Goal: Complete application form: Complete application form

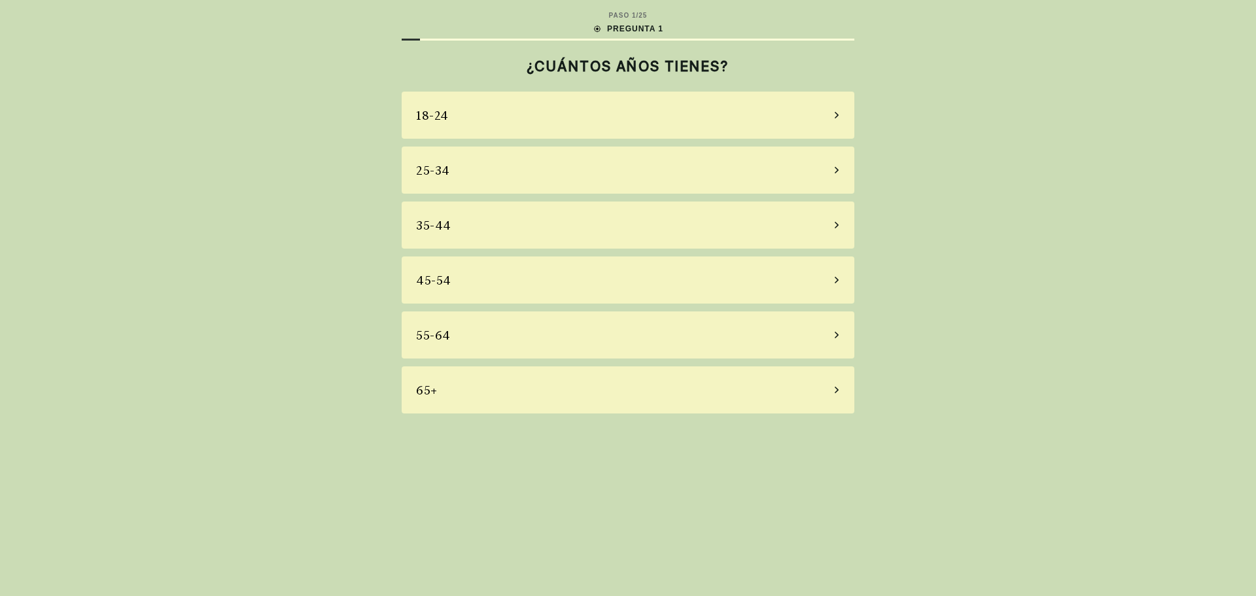
click at [550, 280] on div "45-54" at bounding box center [628, 279] width 453 height 47
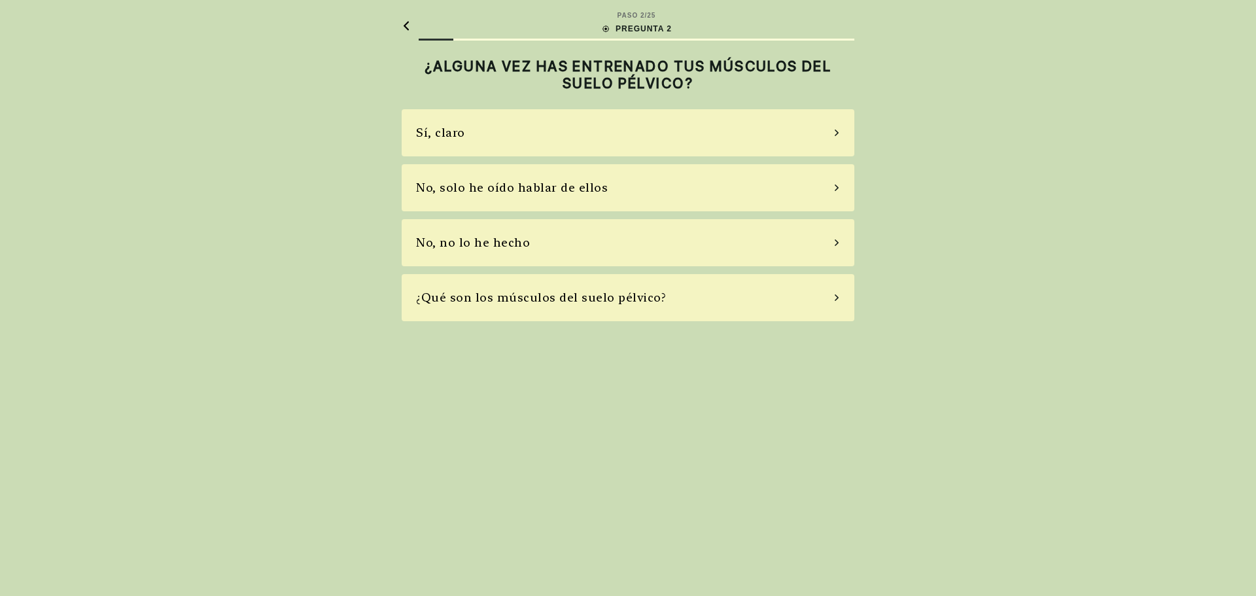
click at [547, 250] on div "No, no lo he hecho" at bounding box center [628, 242] width 453 height 47
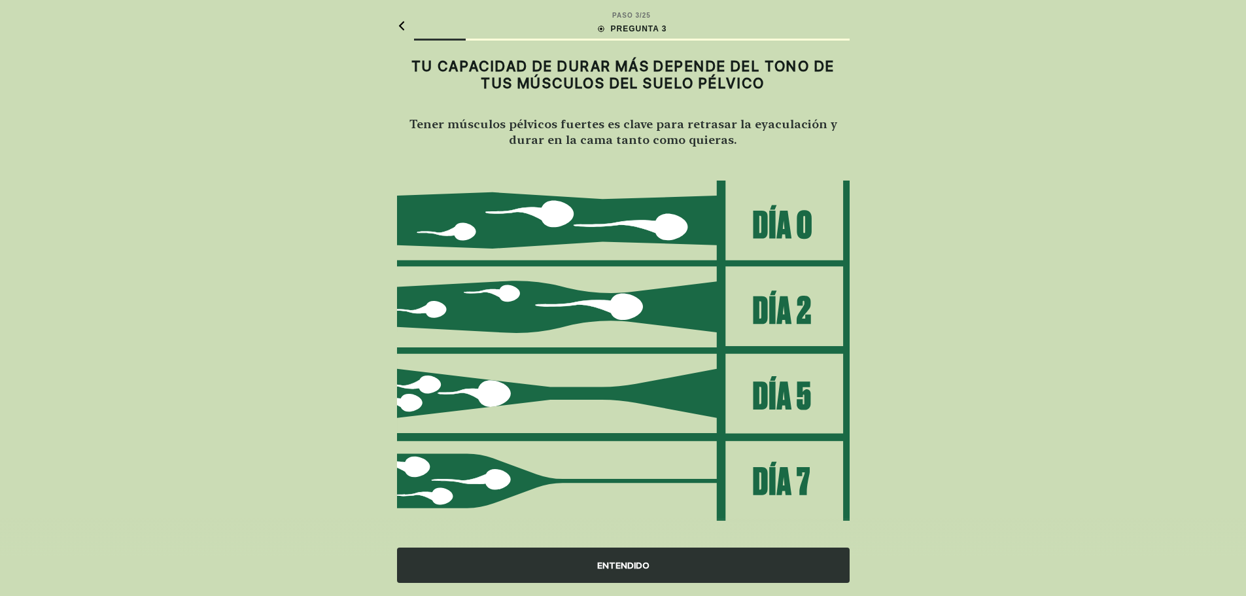
click at [611, 561] on div "ENTENDIDO" at bounding box center [623, 565] width 453 height 35
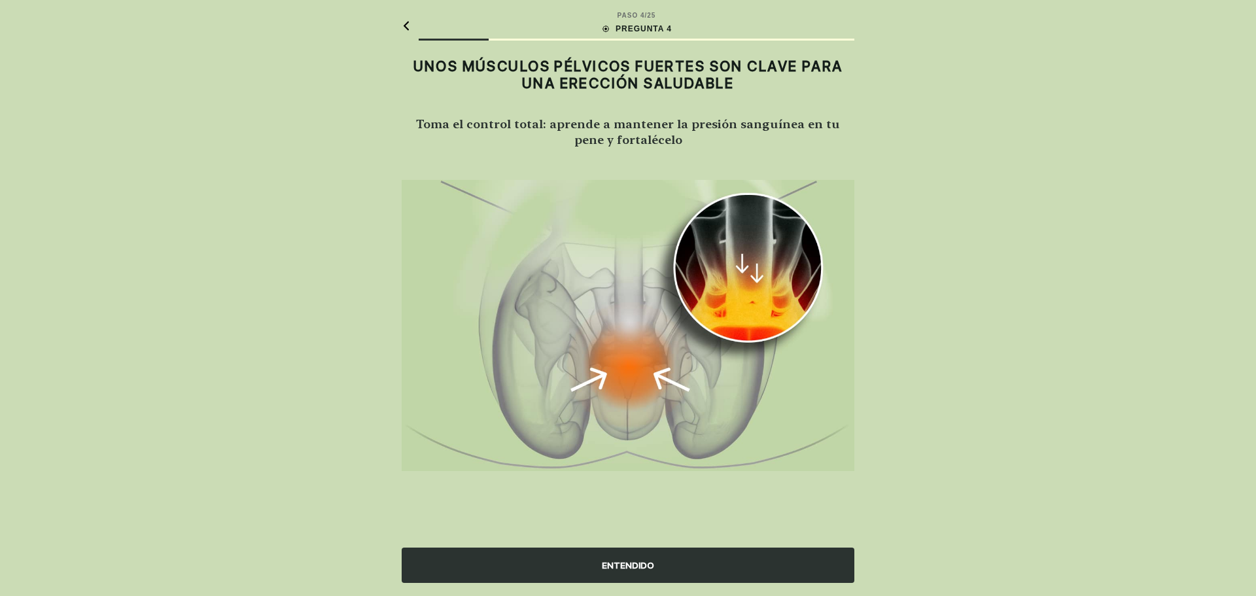
click at [635, 564] on div "ENTENDIDO" at bounding box center [628, 565] width 453 height 35
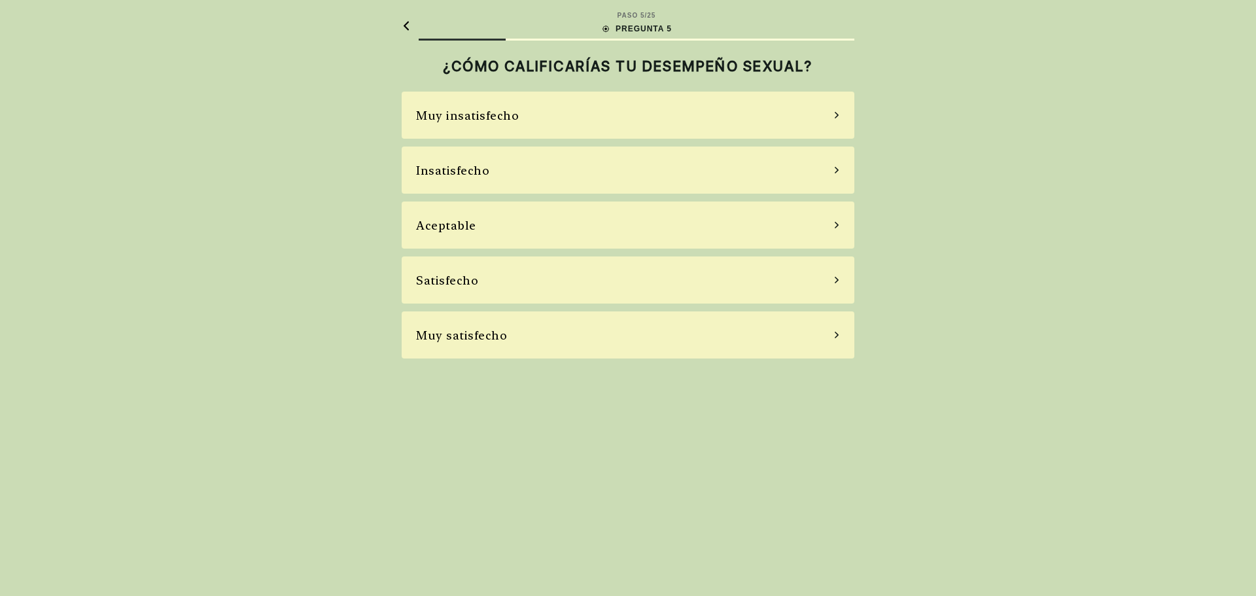
click at [722, 207] on div "Aceptable" at bounding box center [628, 225] width 453 height 47
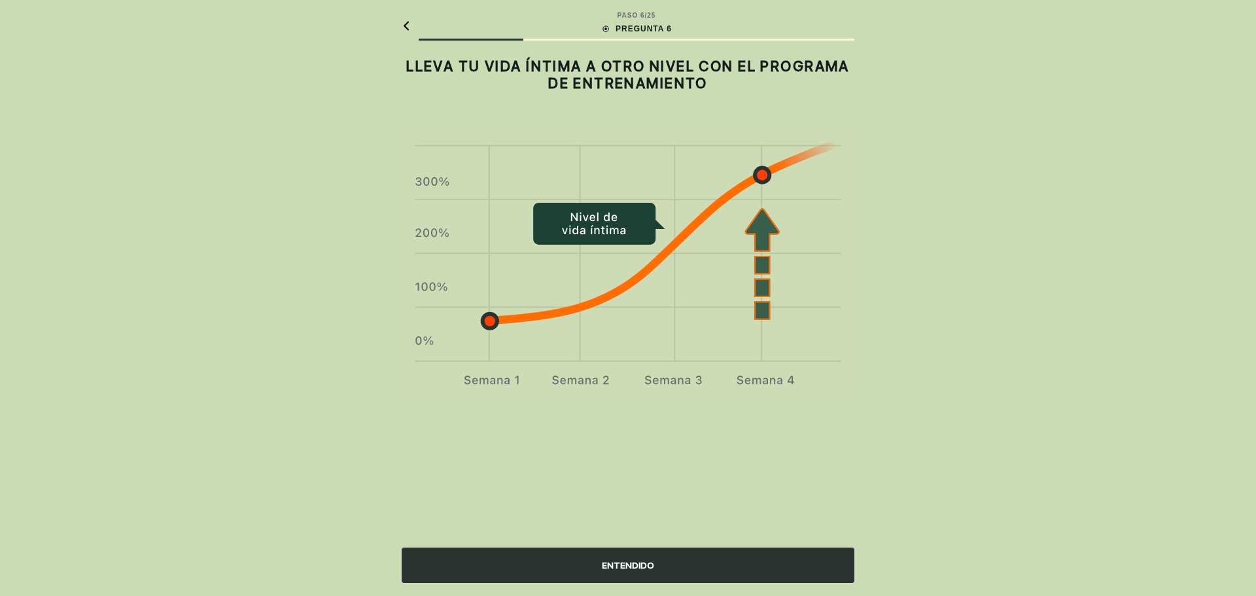
click at [642, 570] on div "ENTENDIDO" at bounding box center [628, 565] width 453 height 35
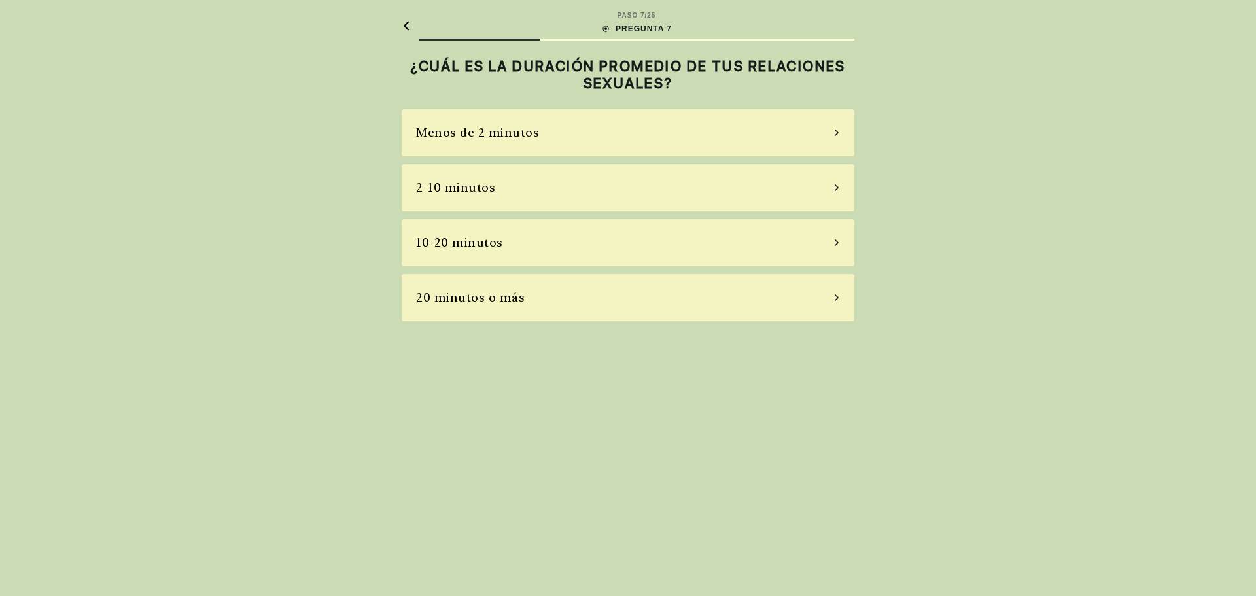
click at [799, 192] on div "2-10 minutos" at bounding box center [628, 187] width 453 height 47
click at [796, 184] on div "A veces" at bounding box center [628, 187] width 453 height 47
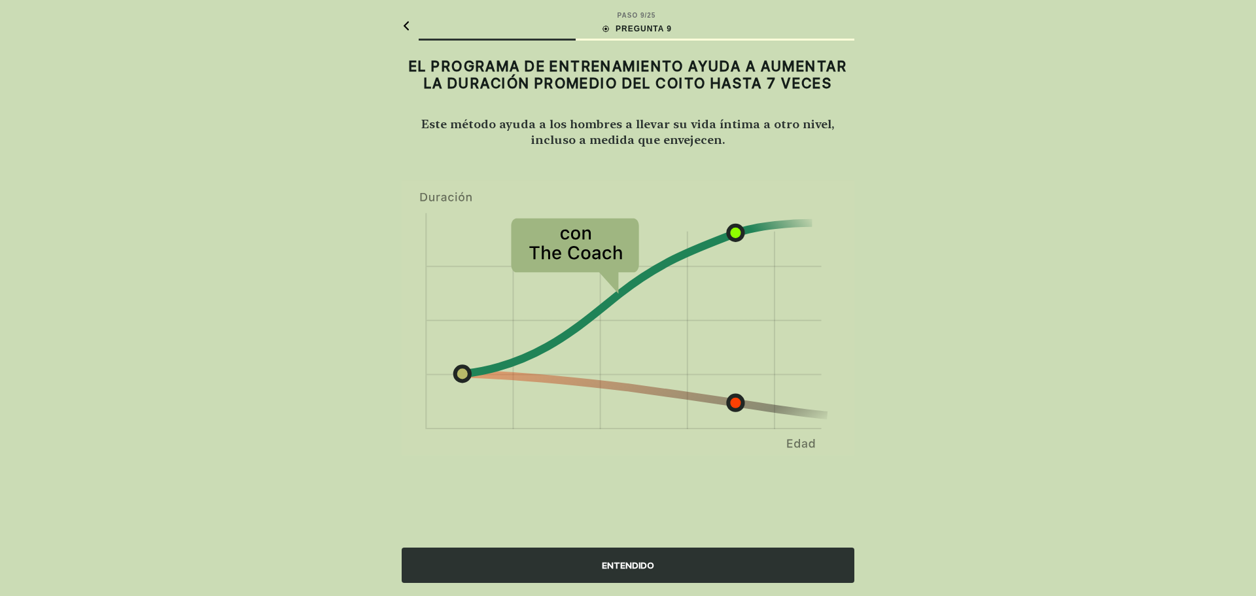
click at [660, 569] on div "ENTENDIDO" at bounding box center [628, 565] width 453 height 35
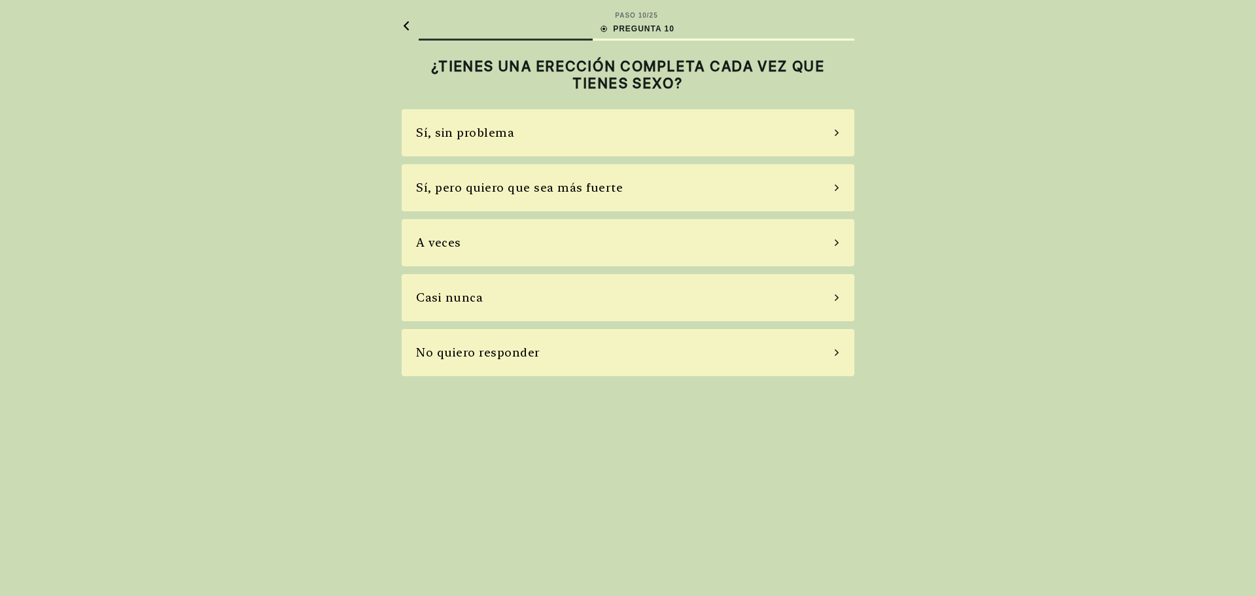
click at [684, 236] on div "A veces" at bounding box center [628, 242] width 453 height 47
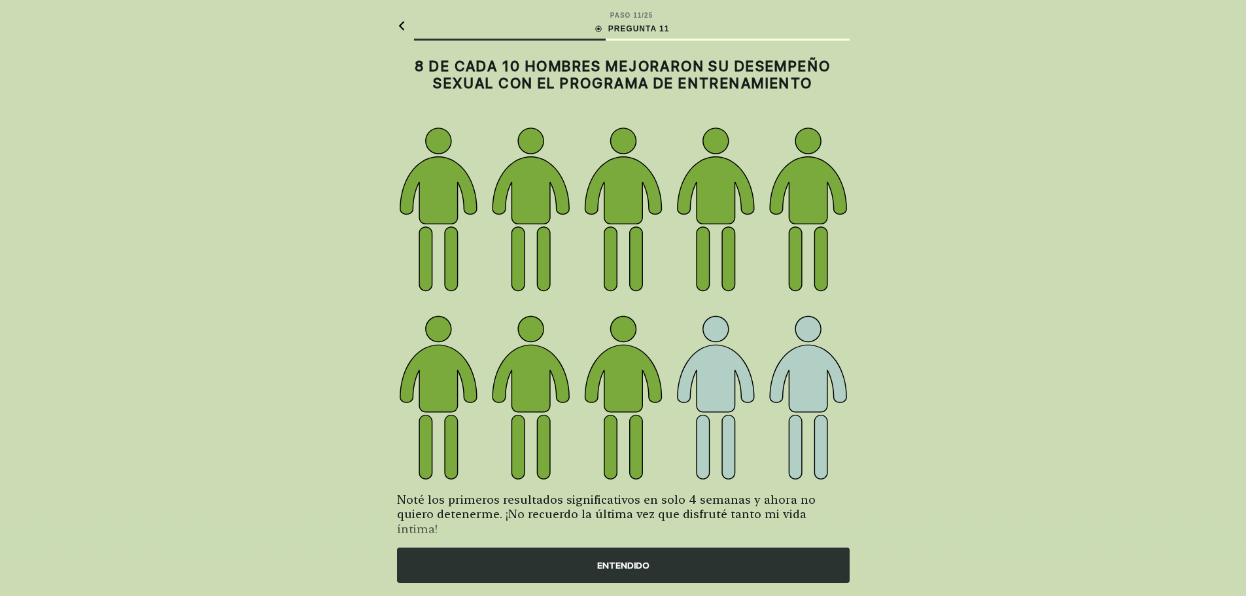
click at [629, 575] on div "ENTENDIDO" at bounding box center [623, 565] width 453 height 35
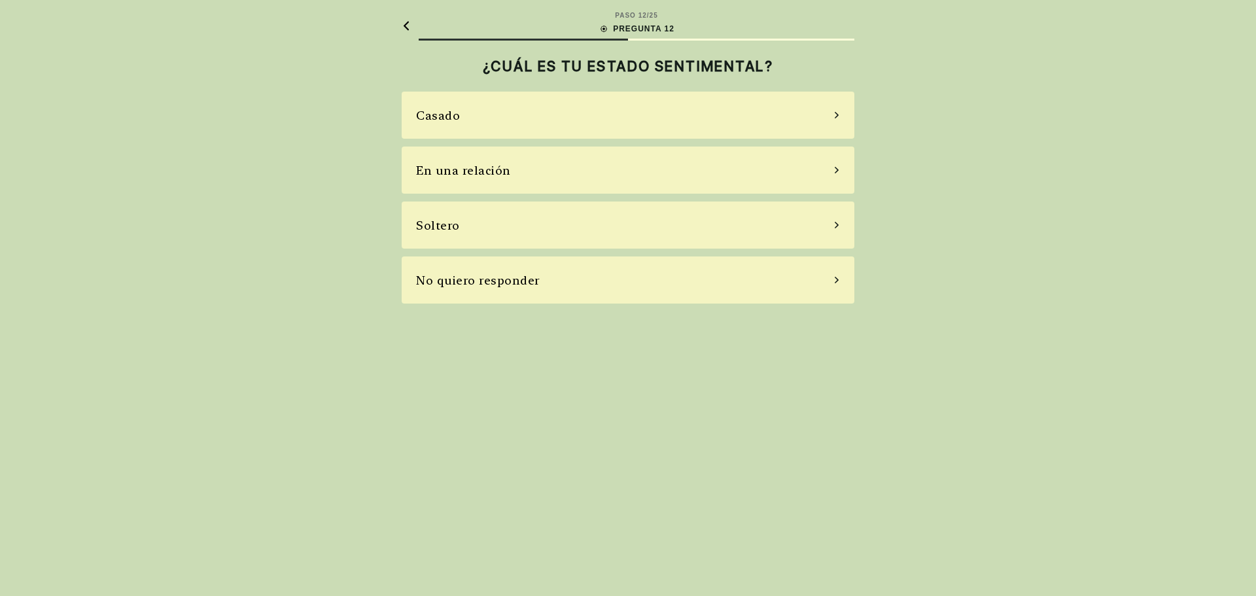
click at [793, 110] on div "Casado" at bounding box center [628, 115] width 453 height 47
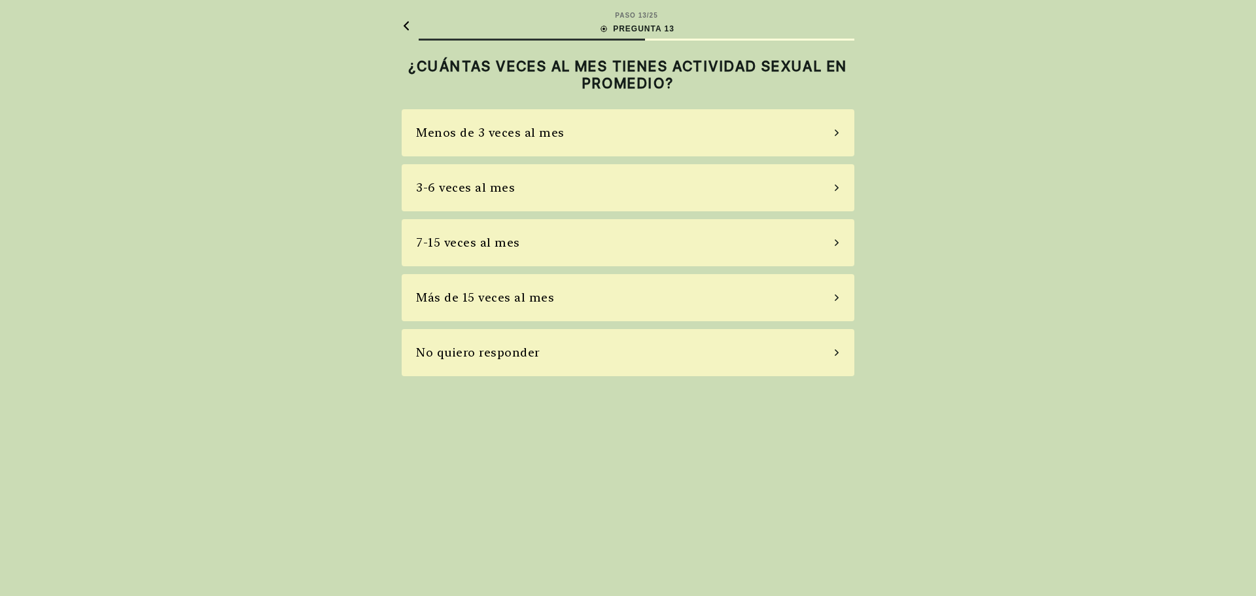
click at [745, 184] on div "3-6 veces al mes" at bounding box center [628, 187] width 453 height 47
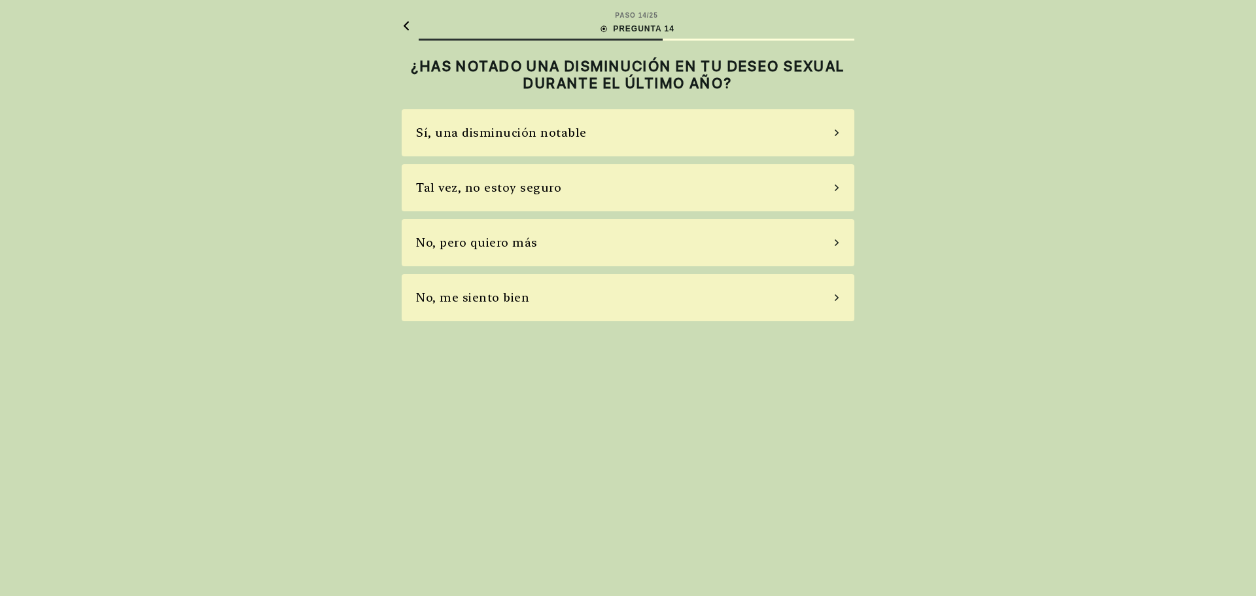
click at [724, 129] on div "Sí, una disminución notable" at bounding box center [628, 132] width 453 height 47
click at [679, 240] on div "No, no tomo" at bounding box center [628, 242] width 453 height 47
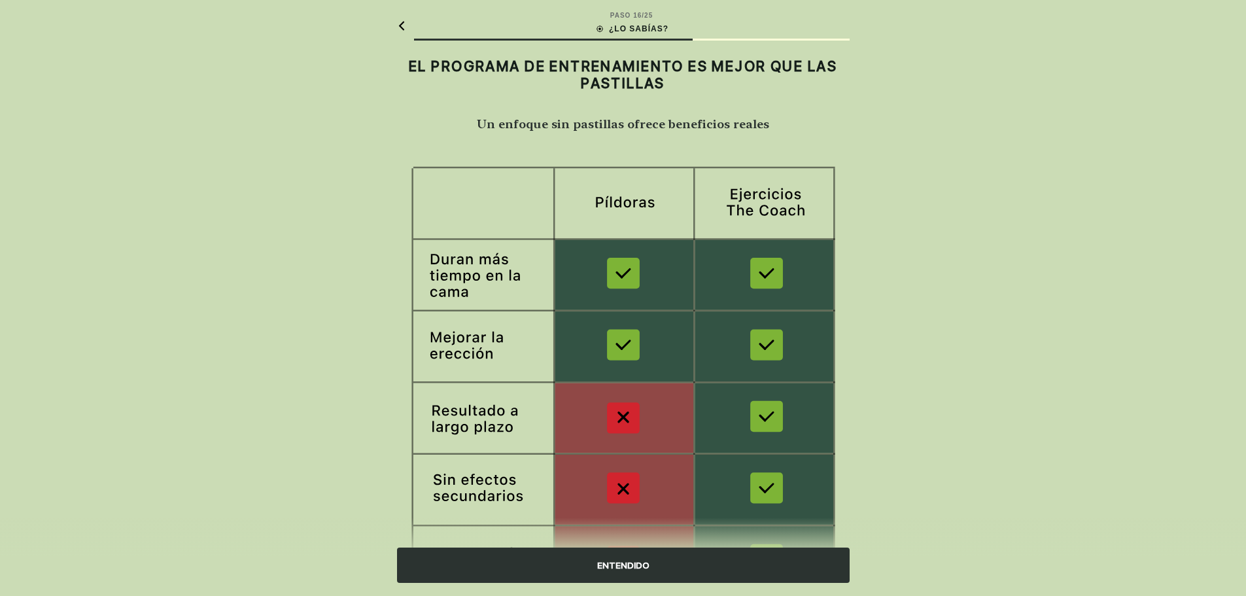
click at [625, 569] on div "ENTENDIDO" at bounding box center [623, 565] width 453 height 35
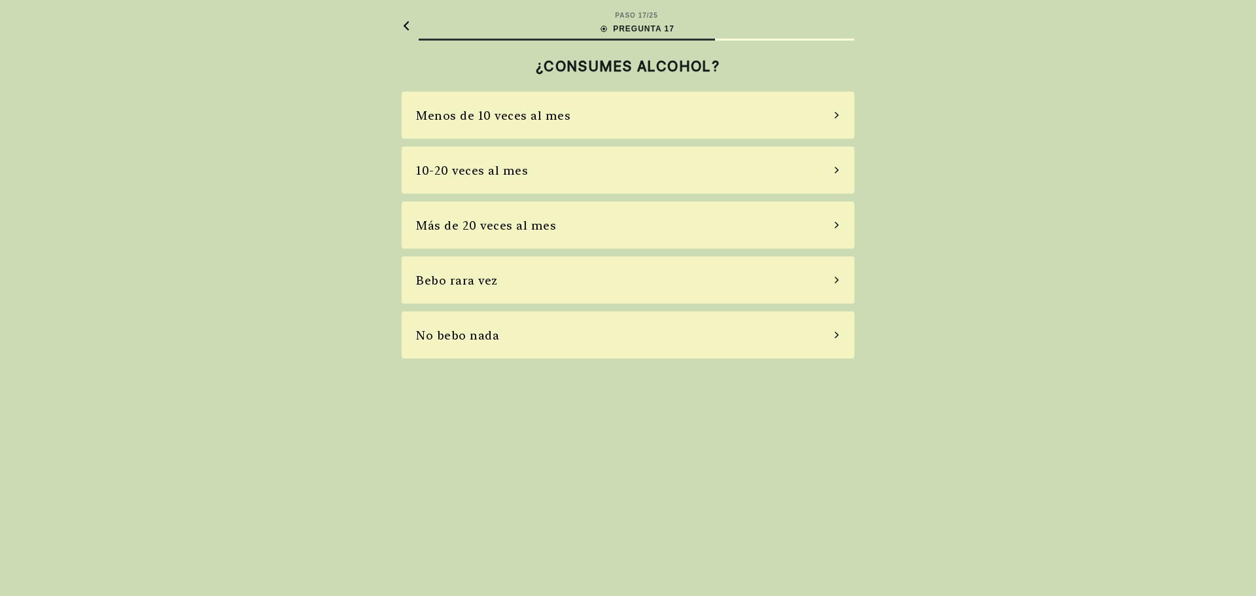
click at [677, 287] on div "Bebo rara vez" at bounding box center [628, 279] width 453 height 47
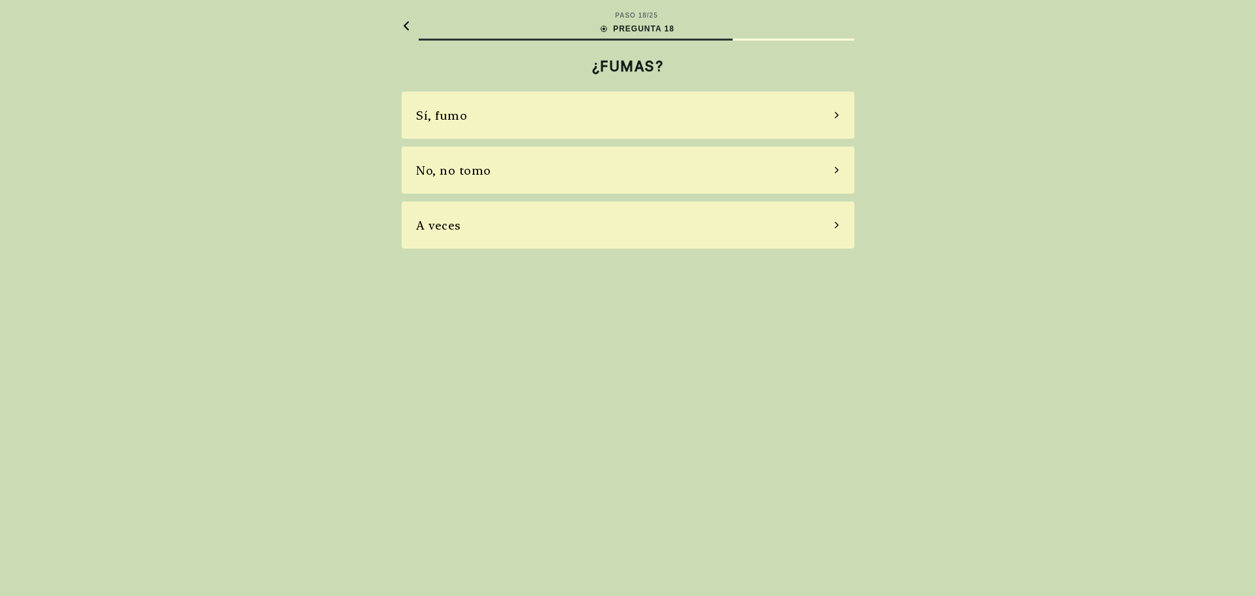
click at [680, 175] on div "No, no tomo" at bounding box center [628, 170] width 453 height 47
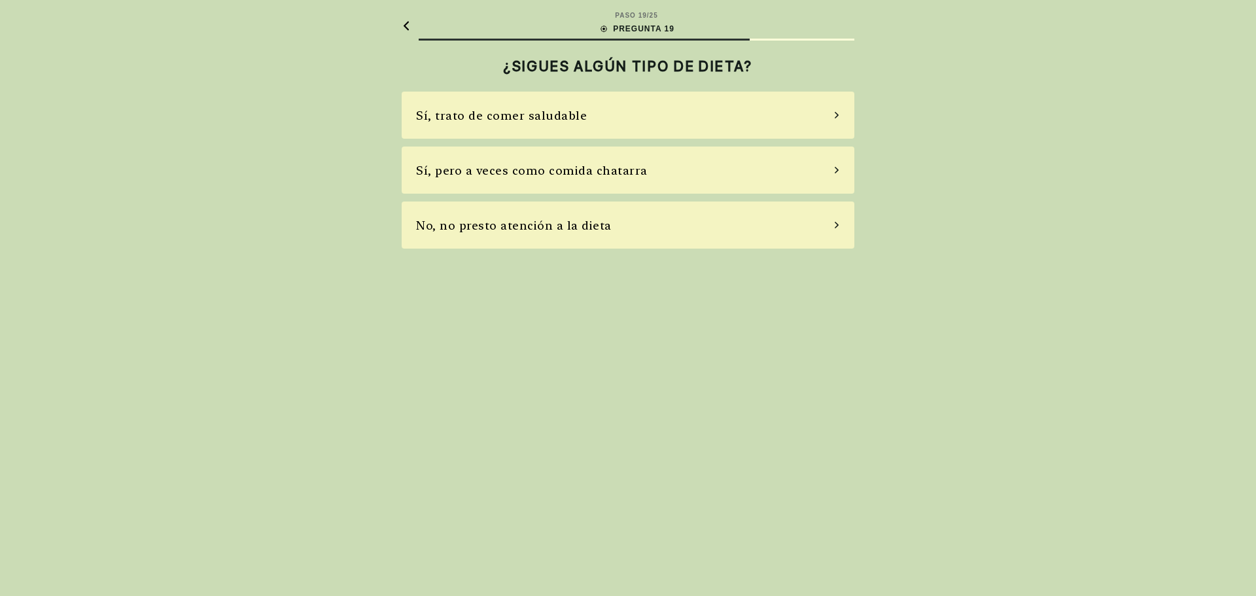
click at [682, 113] on div "Sí, trato de comer saludable" at bounding box center [628, 115] width 453 height 47
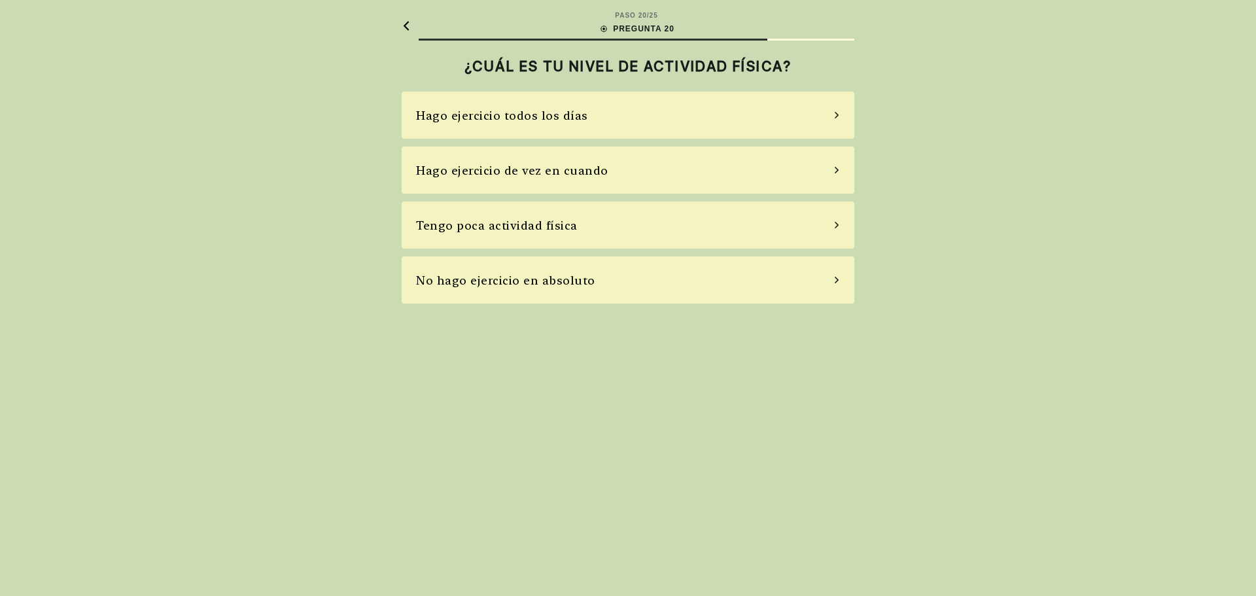
click at [665, 172] on div "Hago ejercicio de vez en cuando" at bounding box center [628, 170] width 453 height 47
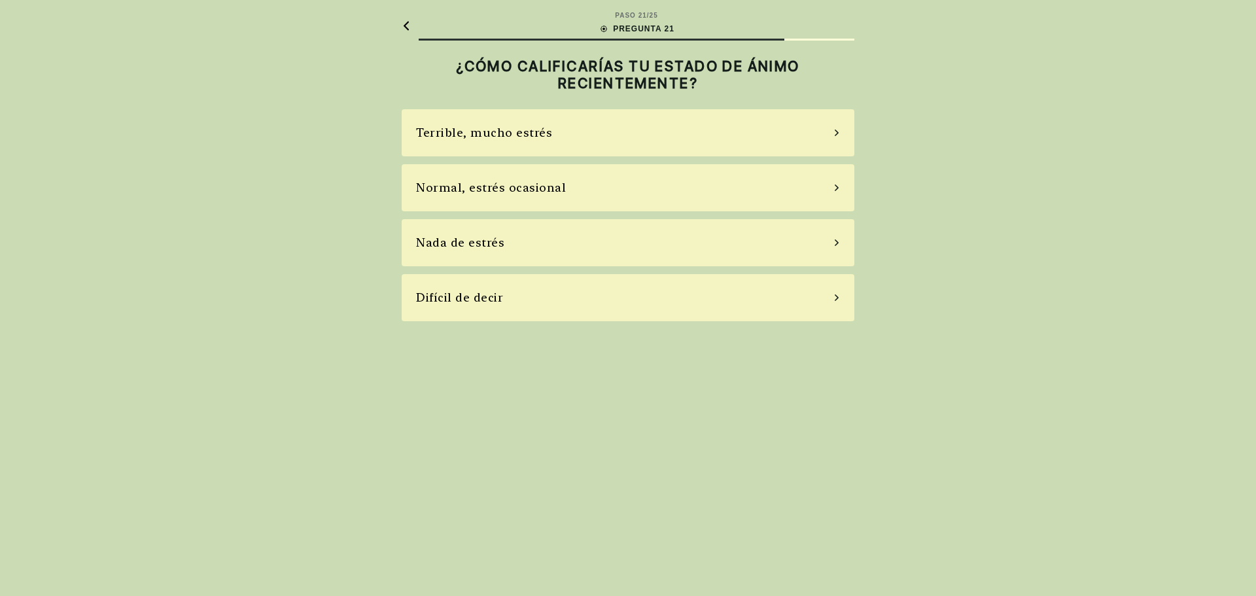
click at [665, 176] on div "Normal, estrés ocasional" at bounding box center [628, 187] width 453 height 47
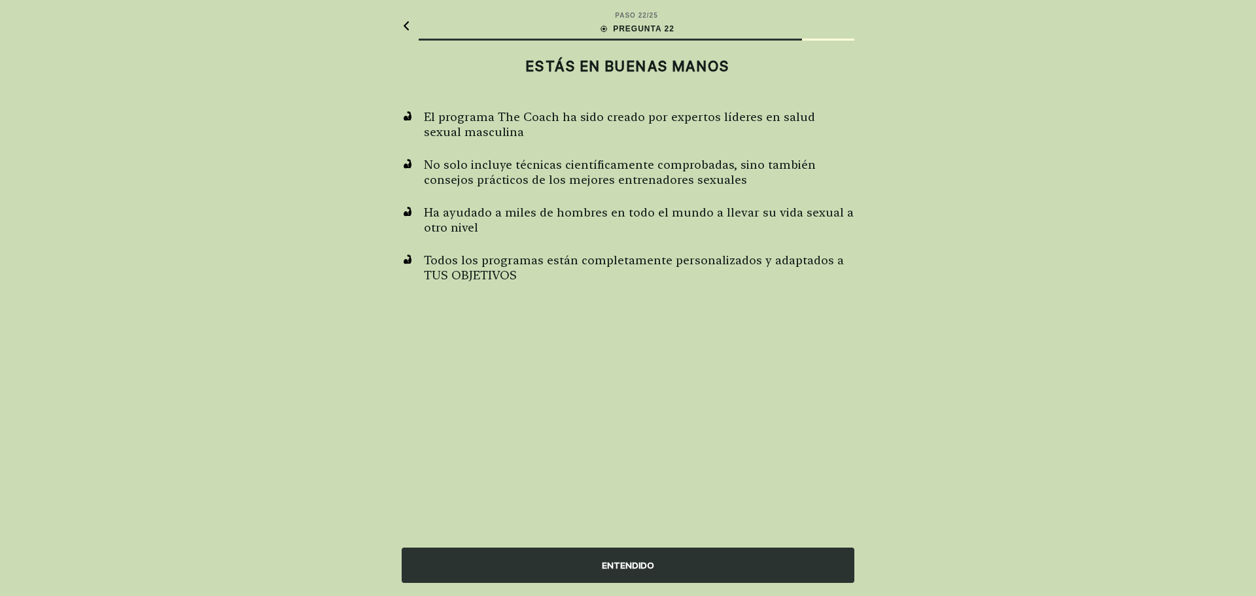
click at [665, 561] on div "ENTENDIDO" at bounding box center [628, 565] width 453 height 35
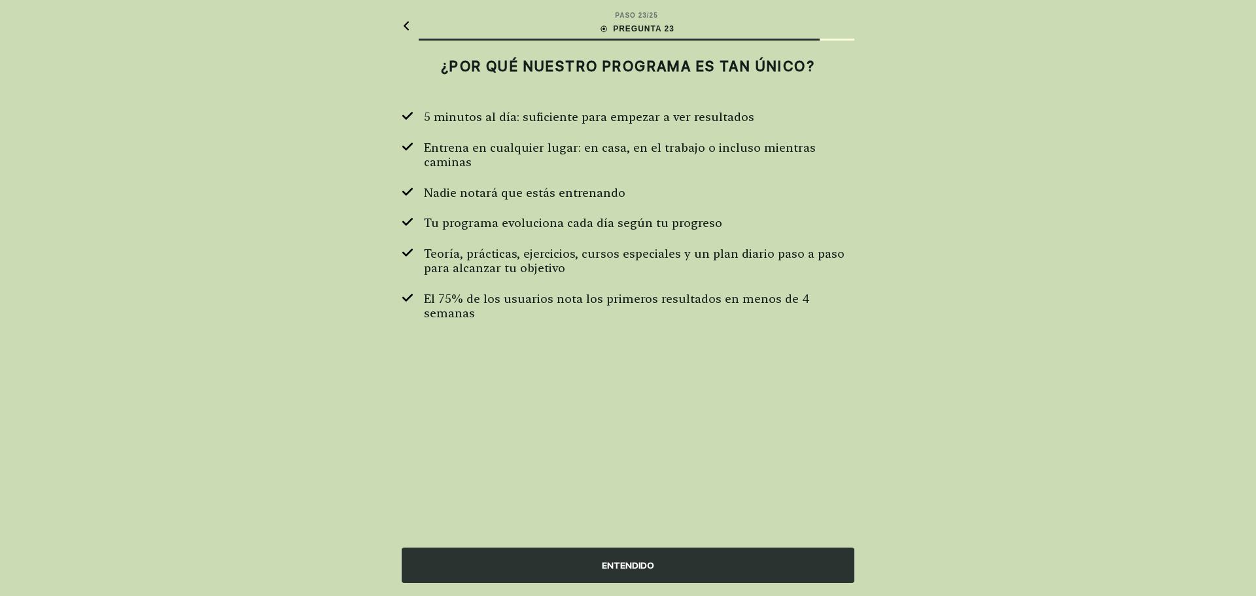
click at [660, 567] on div "ENTENDIDO" at bounding box center [628, 565] width 453 height 35
